Goal: Transaction & Acquisition: Download file/media

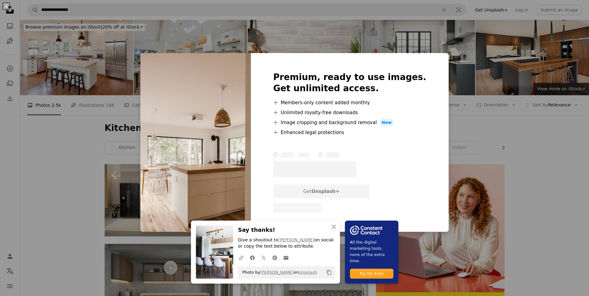
scroll to position [590, 0]
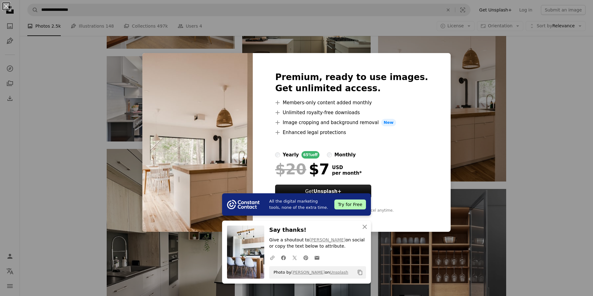
click at [421, 86] on div "Premium, ready to use images. Get unlimited access. A plus sign Members-only co…" at bounding box center [352, 142] width 198 height 179
click at [364, 226] on icon "An X shape" at bounding box center [364, 226] width 7 height 7
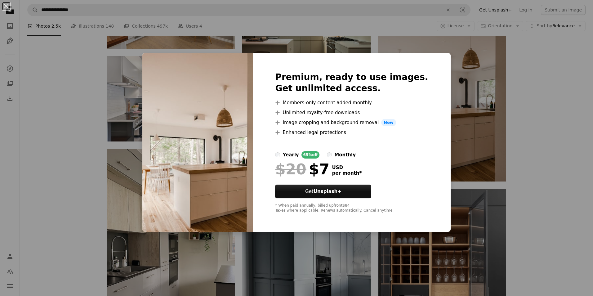
drag, startPoint x: 198, startPoint y: 27, endPoint x: 201, endPoint y: 28, distance: 3.2
click at [198, 27] on div "An X shape Premium, ready to use images. Get unlimited access. A plus sign Memb…" at bounding box center [296, 148] width 593 height 296
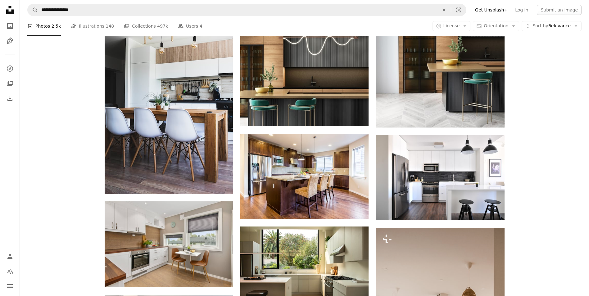
scroll to position [341, 0]
